Goal: Task Accomplishment & Management: Use online tool/utility

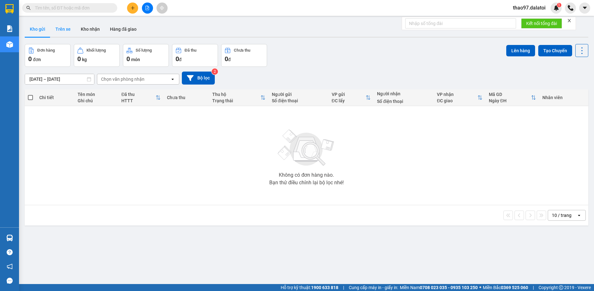
click at [63, 31] on button "Trên xe" at bounding box center [62, 29] width 25 height 15
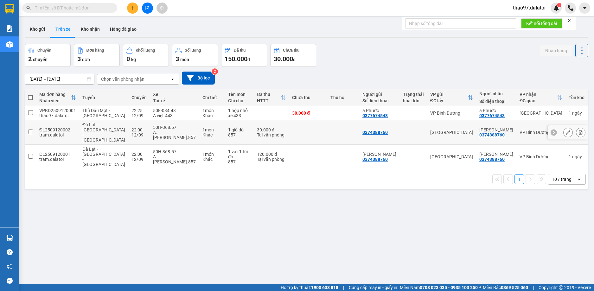
click at [31, 130] on input "checkbox" at bounding box center [30, 132] width 5 height 5
checkbox input "true"
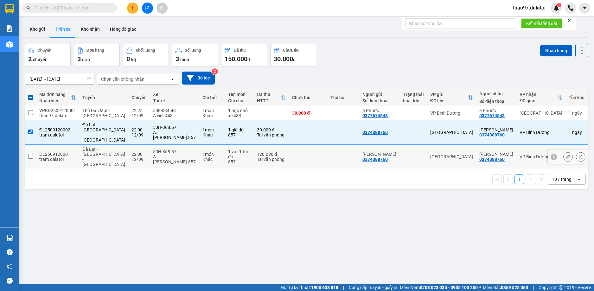
click at [31, 154] on input "checkbox" at bounding box center [30, 156] width 5 height 5
checkbox input "true"
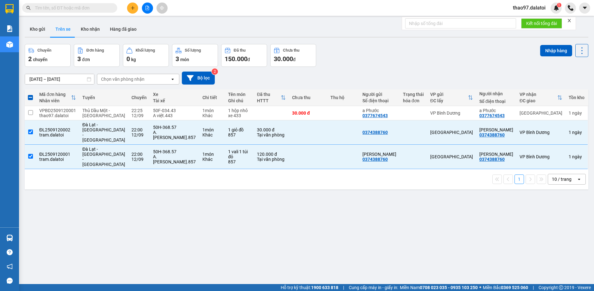
click at [172, 217] on div "ver 1.8.143 Kho gửi Trên xe Kho nhận Hàng đã giao Chuyến 2 chuyến Đơn hàng 3 đơ…" at bounding box center [306, 164] width 569 height 291
click at [546, 51] on button "Nhập hàng" at bounding box center [556, 50] width 32 height 11
click at [465, 51] on div "Chuyến 2 chuyến Đơn hàng 3 đơn Khối lượng 0 kg Số lượng 3 món Đã thu 150.000 đ …" at bounding box center [307, 55] width 564 height 23
drag, startPoint x: 154, startPoint y: 204, endPoint x: 82, endPoint y: 181, distance: 76.0
click at [154, 204] on div "ver 1.8.143 Kho gửi Trên xe Kho nhận Hàng đã giao Chuyến 2 chuyến Đơn hàng 3 đơ…" at bounding box center [306, 164] width 569 height 291
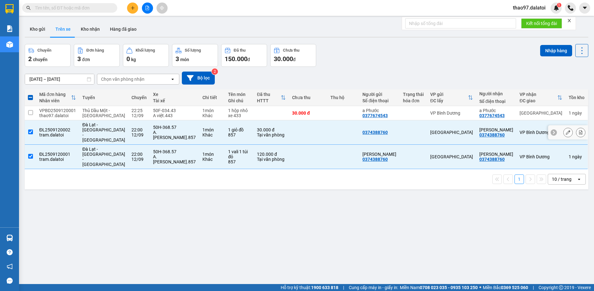
click at [31, 130] on input "checkbox" at bounding box center [30, 132] width 5 height 5
checkbox input "false"
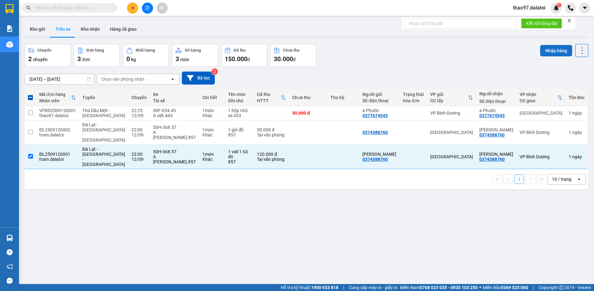
click at [548, 52] on button "Nhập hàng" at bounding box center [556, 50] width 32 height 11
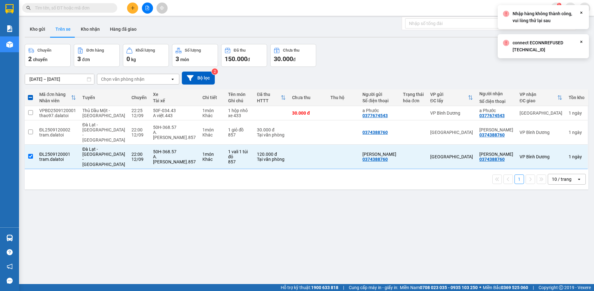
click at [545, 73] on div "11/09/2025 – 13/09/2025 Press the down arrow key to interact with the calendar …" at bounding box center [307, 78] width 564 height 13
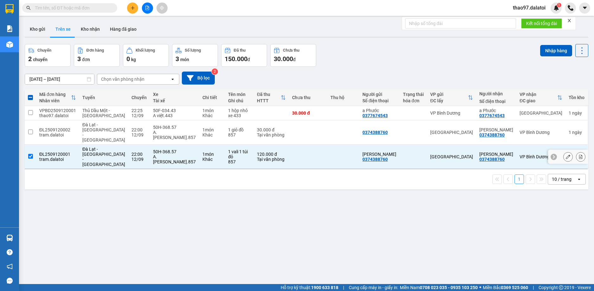
click at [30, 154] on input "checkbox" at bounding box center [30, 156] width 5 height 5
checkbox input "false"
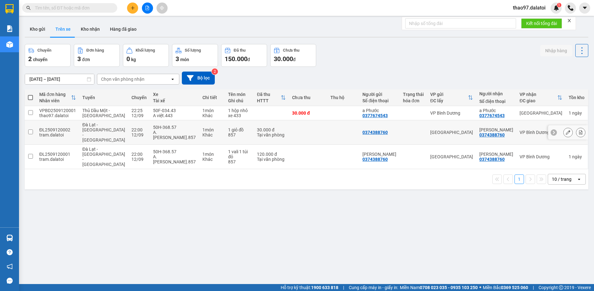
click at [29, 130] on input "checkbox" at bounding box center [30, 132] width 5 height 5
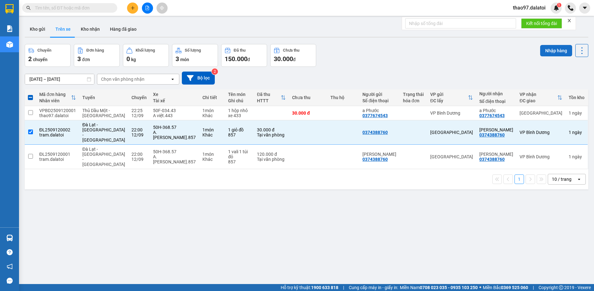
click at [543, 51] on button "Nhập hàng" at bounding box center [556, 50] width 32 height 11
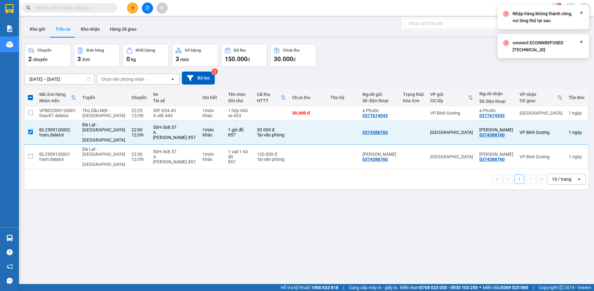
click at [543, 63] on div "Nhập hàng" at bounding box center [564, 55] width 48 height 23
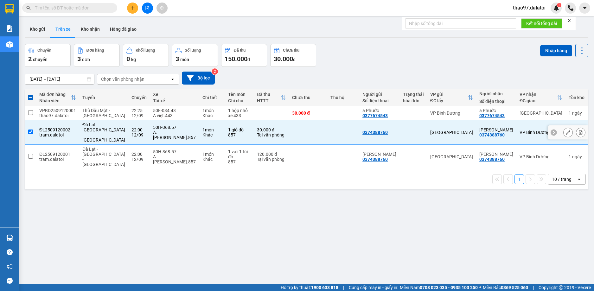
click at [30, 130] on input "checkbox" at bounding box center [30, 132] width 5 height 5
checkbox input "false"
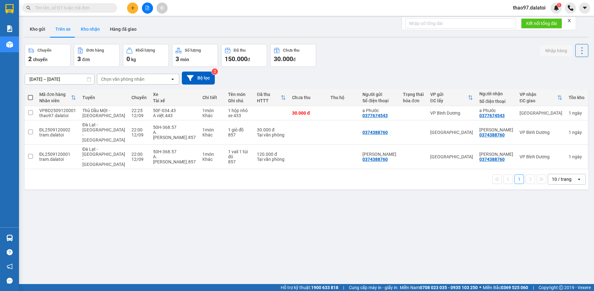
click at [95, 30] on button "Kho nhận" at bounding box center [90, 29] width 29 height 15
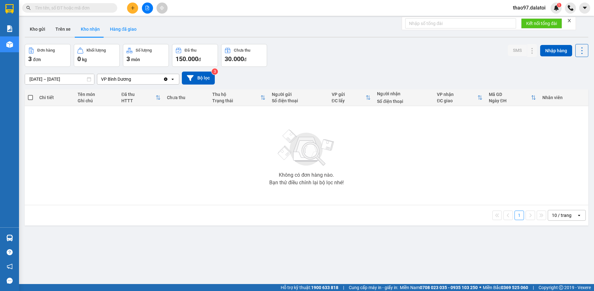
click at [113, 28] on button "Hàng đã giao" at bounding box center [123, 29] width 37 height 15
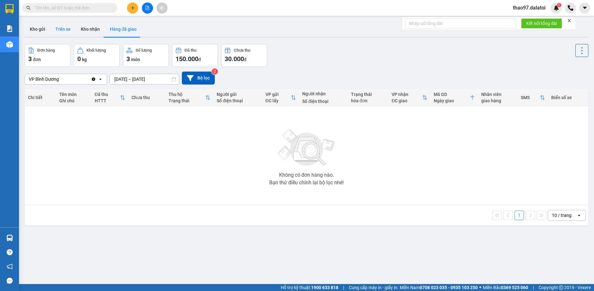
click at [61, 31] on button "Trên xe" at bounding box center [62, 29] width 25 height 15
